Goal: Task Accomplishment & Management: Use online tool/utility

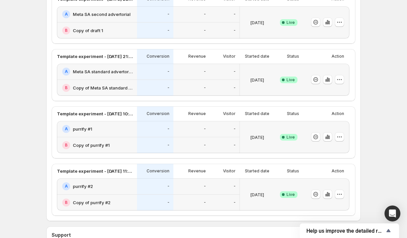
scroll to position [192, 0]
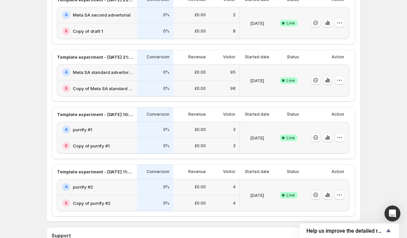
click at [330, 80] on icon "button" at bounding box center [328, 80] width 7 height 7
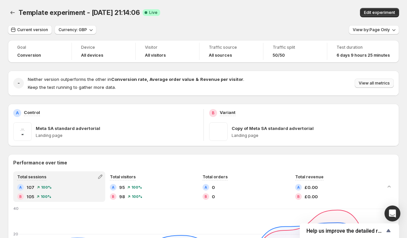
click at [369, 83] on span "View all metrics" at bounding box center [374, 82] width 31 height 5
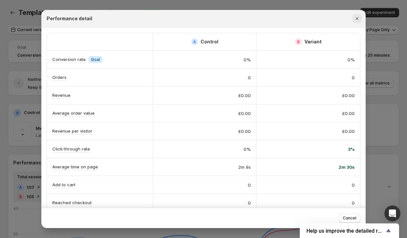
click at [358, 18] on icon "Close" at bounding box center [357, 18] width 7 height 7
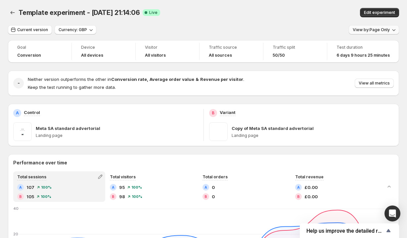
click at [362, 28] on span "View by: Page Only" at bounding box center [371, 29] width 37 height 5
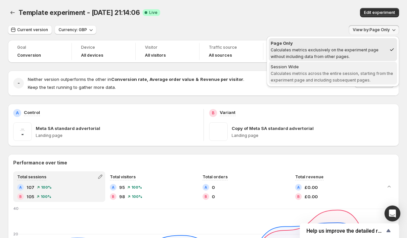
click at [312, 69] on div "Session Wide" at bounding box center [333, 66] width 125 height 7
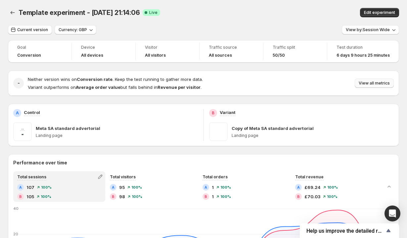
click at [372, 83] on span "View all metrics" at bounding box center [374, 82] width 31 height 5
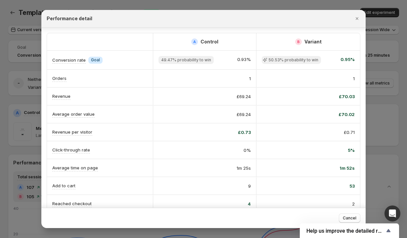
scroll to position [64, 0]
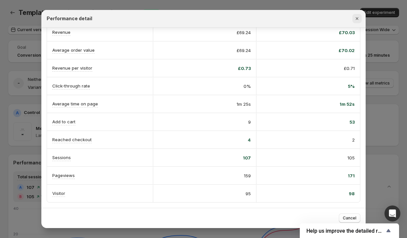
click at [358, 19] on icon "Close" at bounding box center [357, 18] width 7 height 7
